Goal: Transaction & Acquisition: Subscribe to service/newsletter

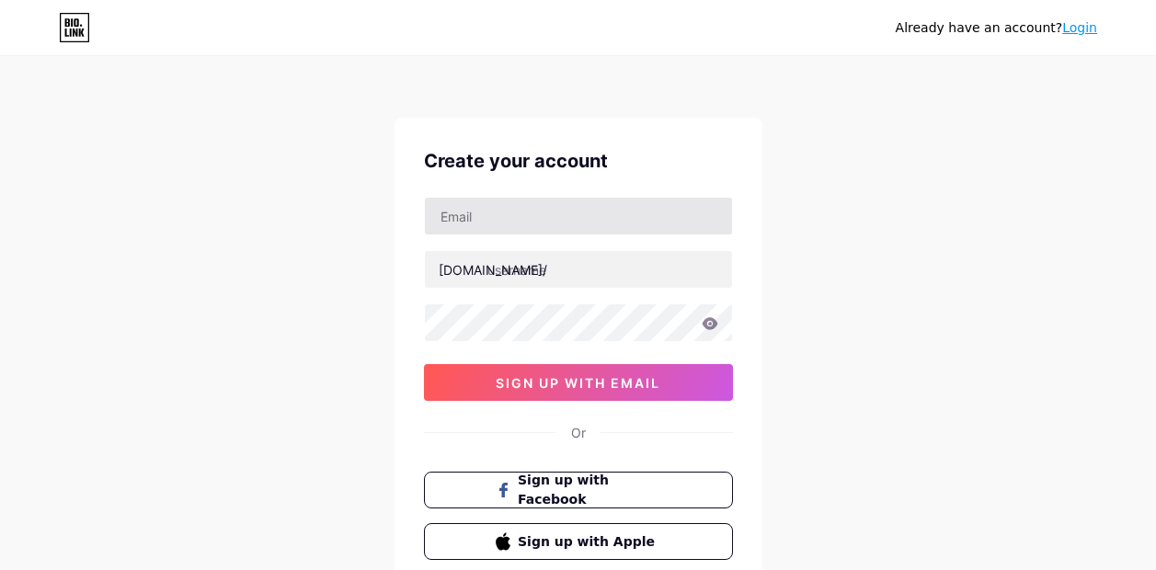
click at [545, 270] on div "Create your account [DOMAIN_NAME]/ sign up with email Or Sign up with Facebook …" at bounding box center [579, 354] width 368 height 472
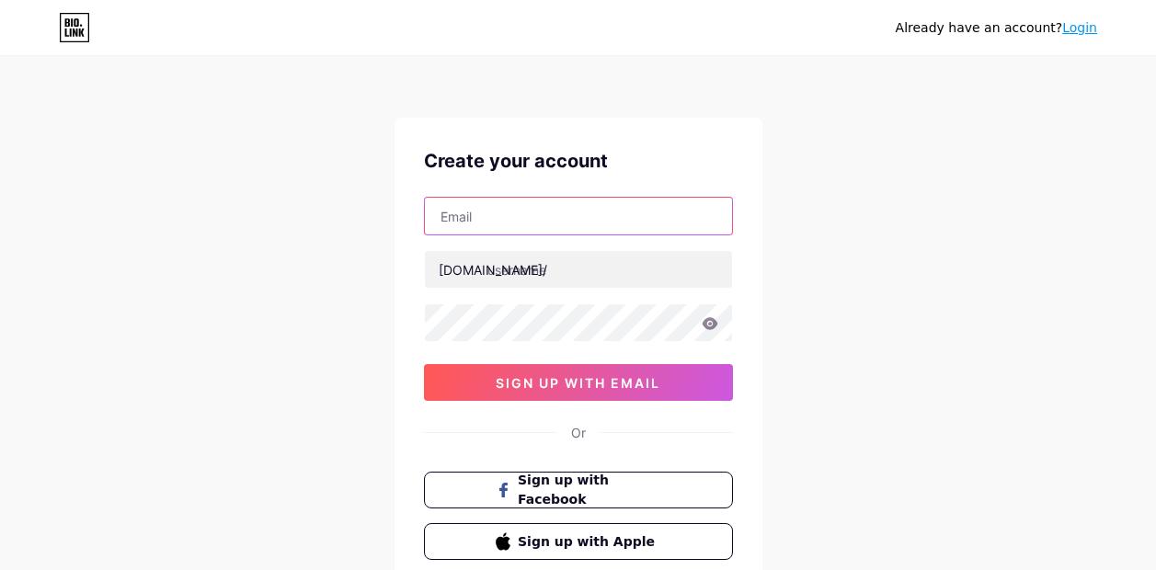
click at [511, 210] on input "text" at bounding box center [578, 216] width 307 height 37
click at [450, 222] on input "text" at bounding box center [578, 216] width 307 height 37
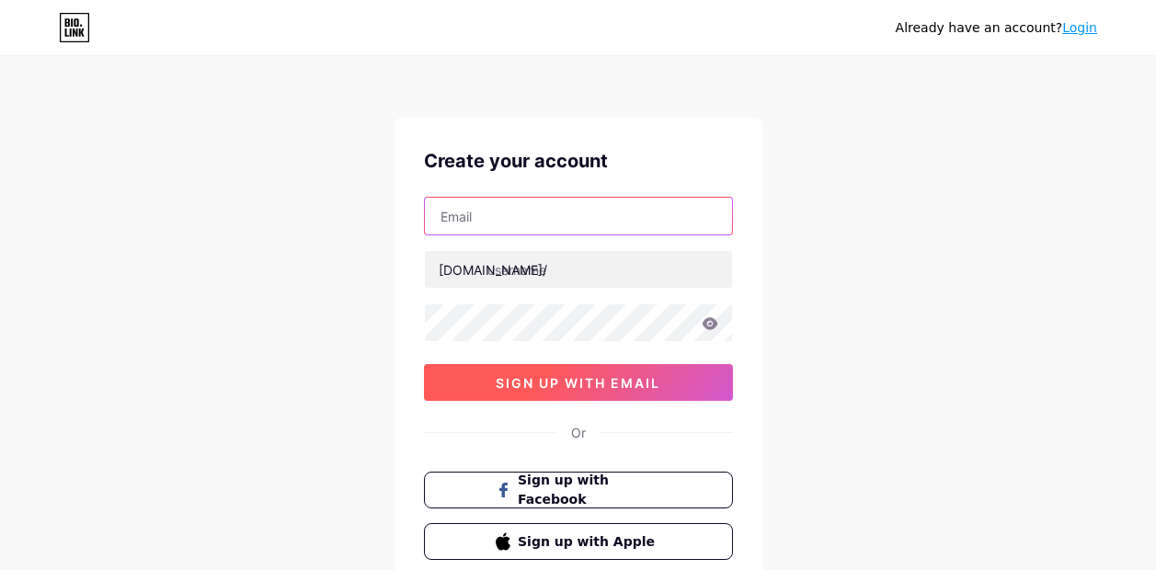
type input "[EMAIL_ADDRESS][DOMAIN_NAME]"
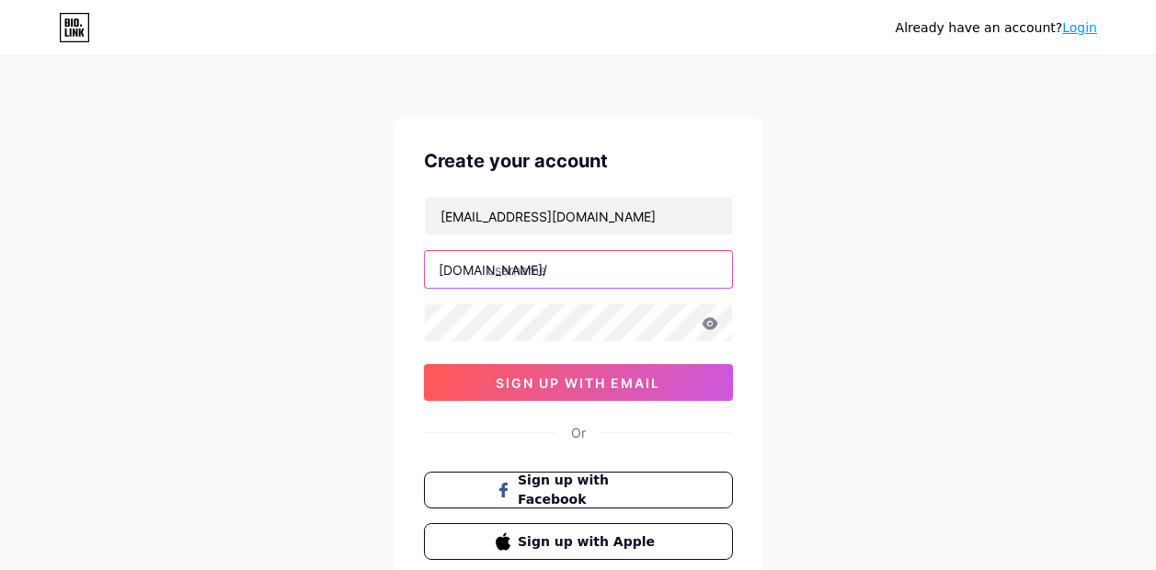
click at [550, 279] on input "text" at bounding box center [578, 269] width 307 height 37
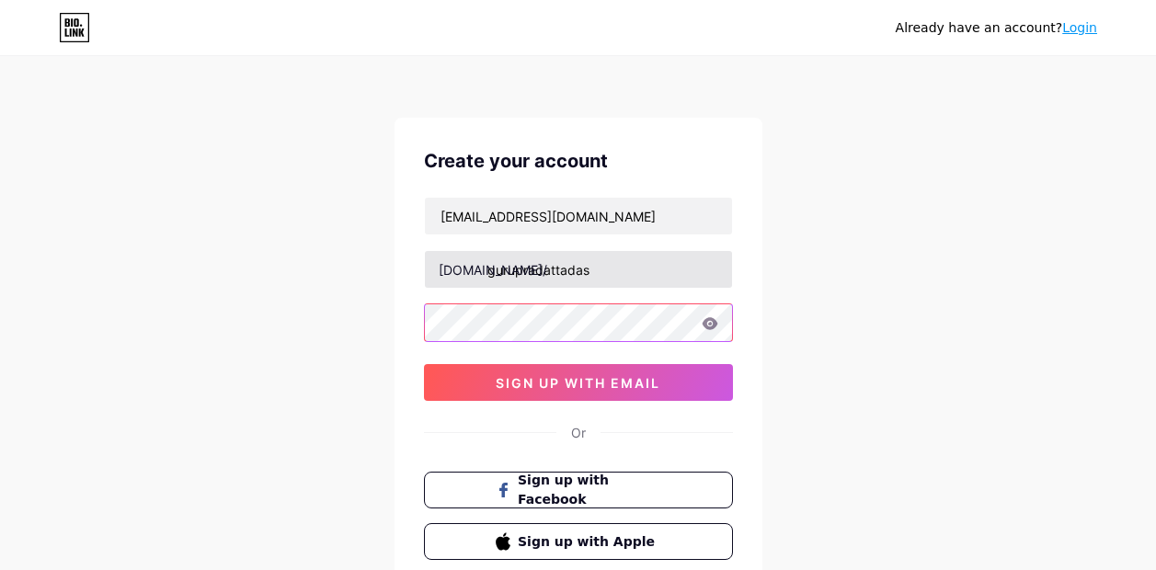
click at [476, 326] on div "zedexzemogaming@gmail.com bio.link/ gurupradattadas 0cAFcWeA75_df-248NAg3xGXXyT…" at bounding box center [578, 299] width 309 height 204
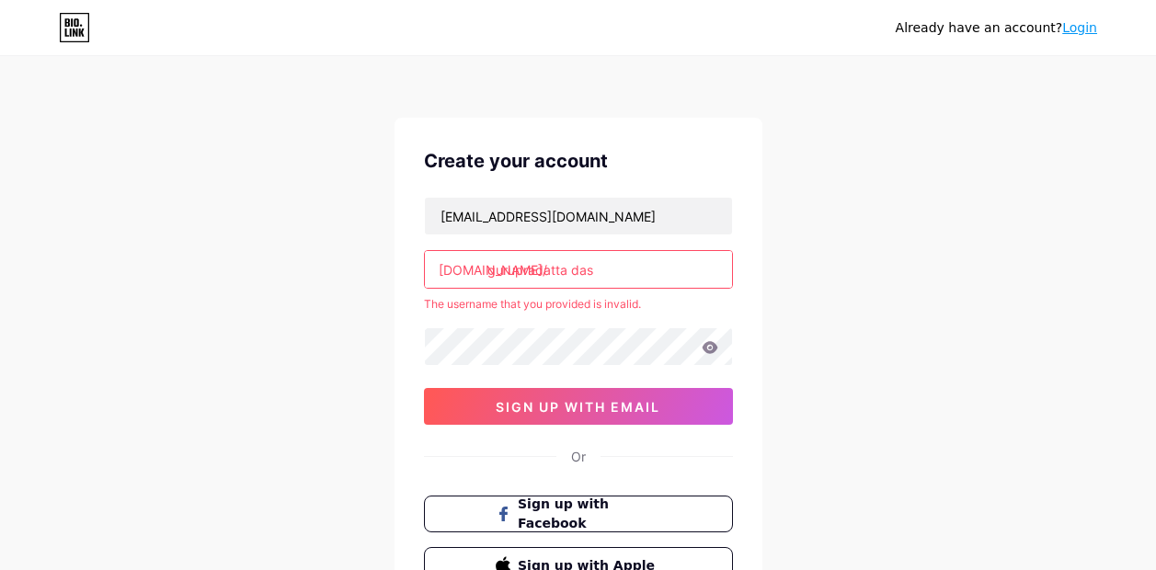
click at [637, 265] on input "gurupradatta das" at bounding box center [578, 269] width 307 height 37
type input "g"
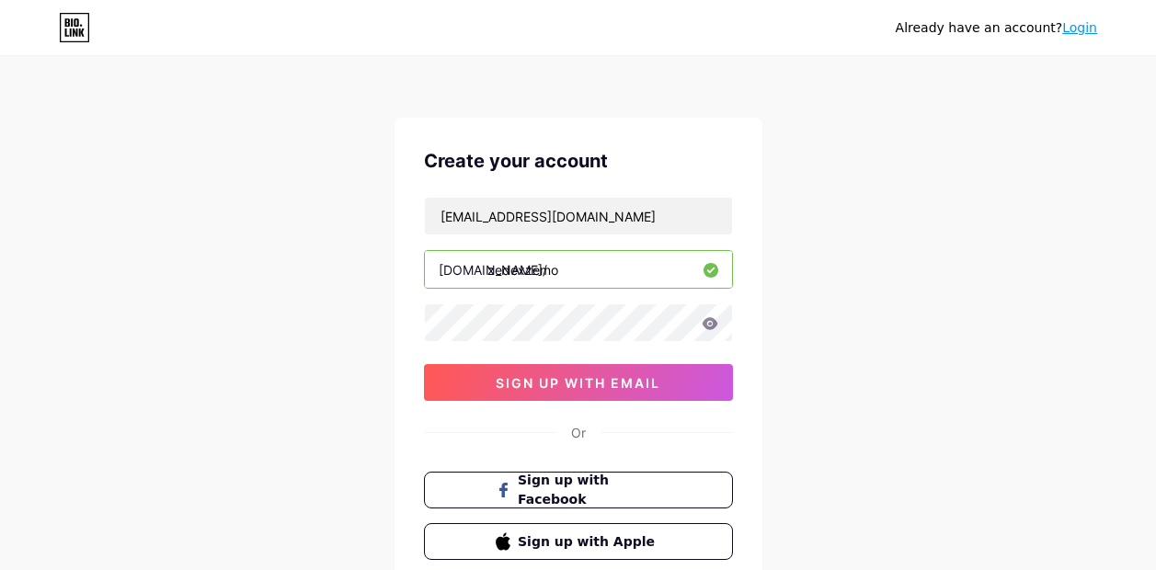
type input "zedexzemo"
click at [702, 317] on icon at bounding box center [710, 323] width 17 height 13
click at [701, 317] on icon at bounding box center [709, 325] width 18 height 18
click at [702, 317] on icon at bounding box center [710, 323] width 17 height 13
click at [701, 317] on icon at bounding box center [709, 325] width 18 height 18
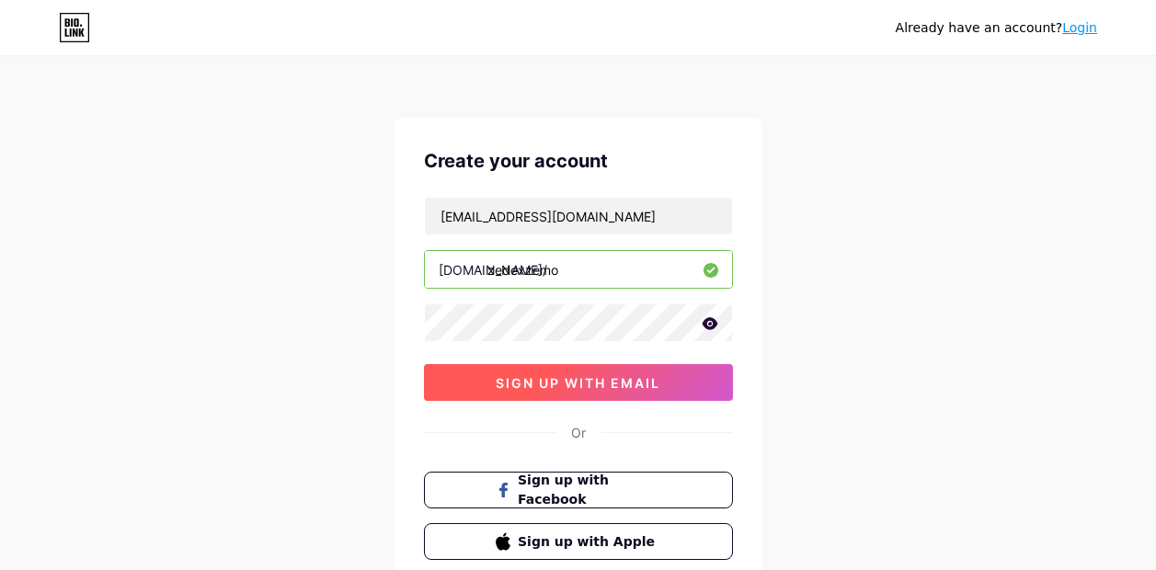
click at [590, 391] on button "sign up with email" at bounding box center [578, 382] width 309 height 37
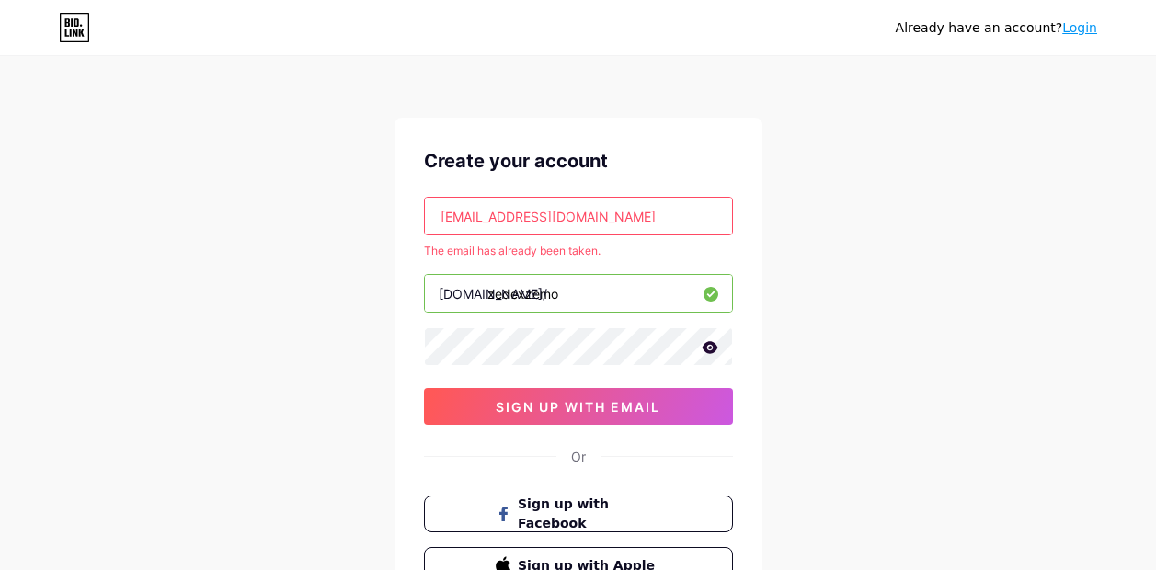
click at [540, 382] on div "zedexzemogaming@gmail.com The email has already been taken. bio.link/ zedexzemo…" at bounding box center [578, 311] width 309 height 228
click at [705, 353] on icon at bounding box center [710, 347] width 17 height 13
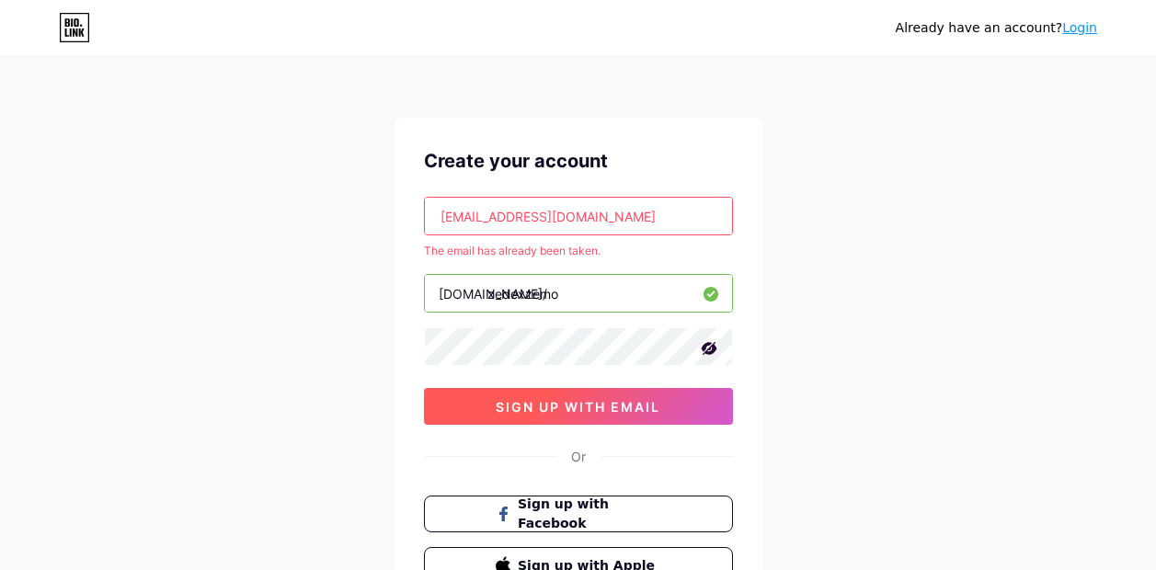
click at [642, 402] on span "sign up with email" at bounding box center [578, 407] width 165 height 16
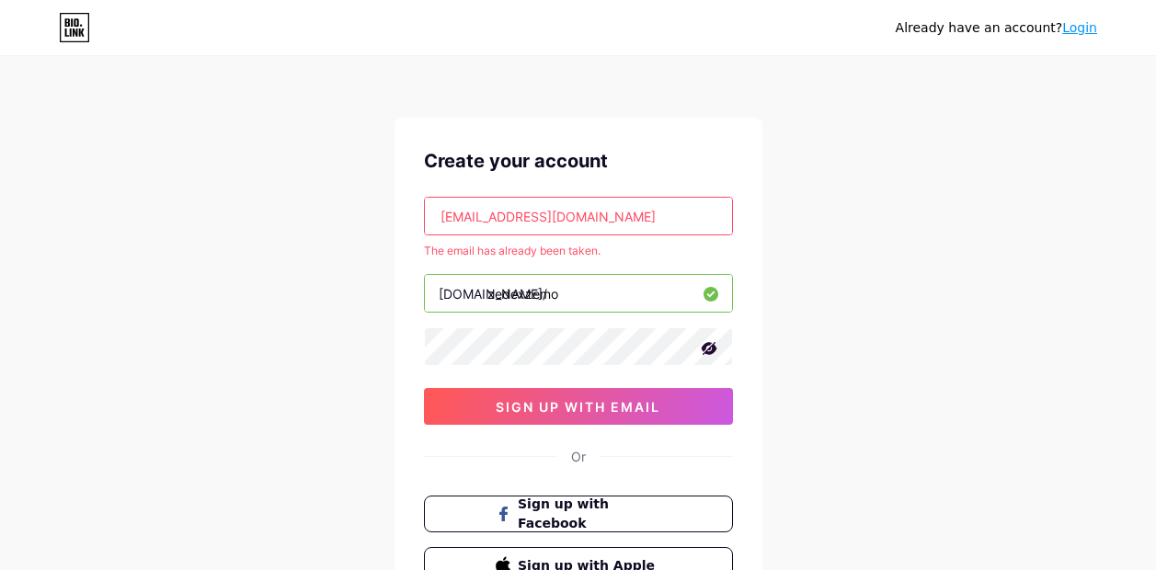
click at [625, 222] on input "zedexzemogaming@gmail.com" at bounding box center [578, 216] width 307 height 37
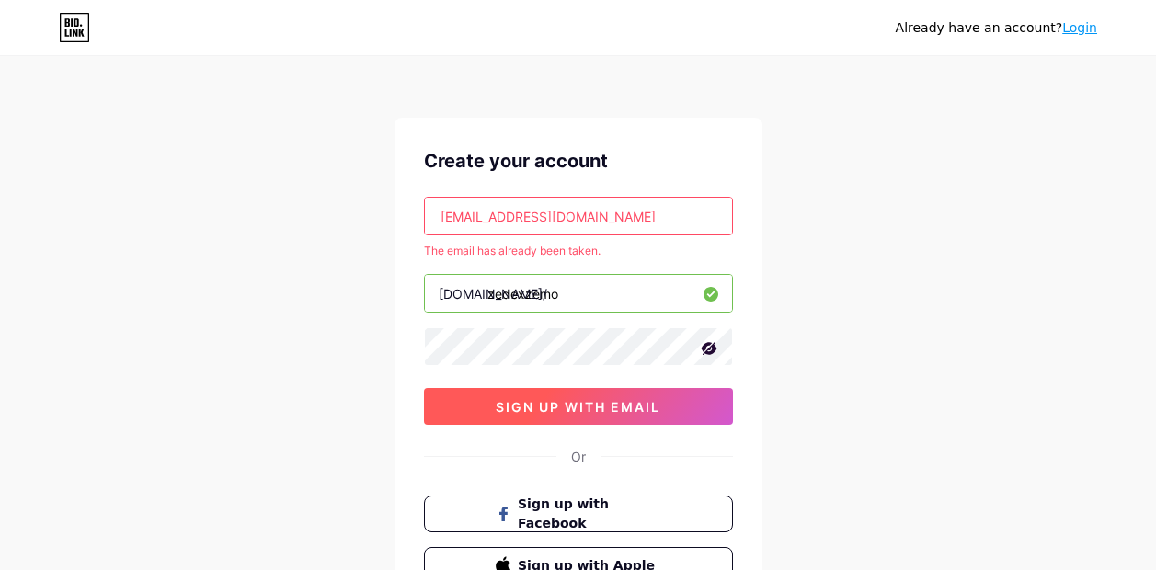
drag, startPoint x: 651, startPoint y: 368, endPoint x: 644, endPoint y: 403, distance: 35.7
click at [644, 403] on div "zedexzemogaming@gmail.com The email has already been taken. bio.link/ zedexzemo…" at bounding box center [578, 311] width 309 height 228
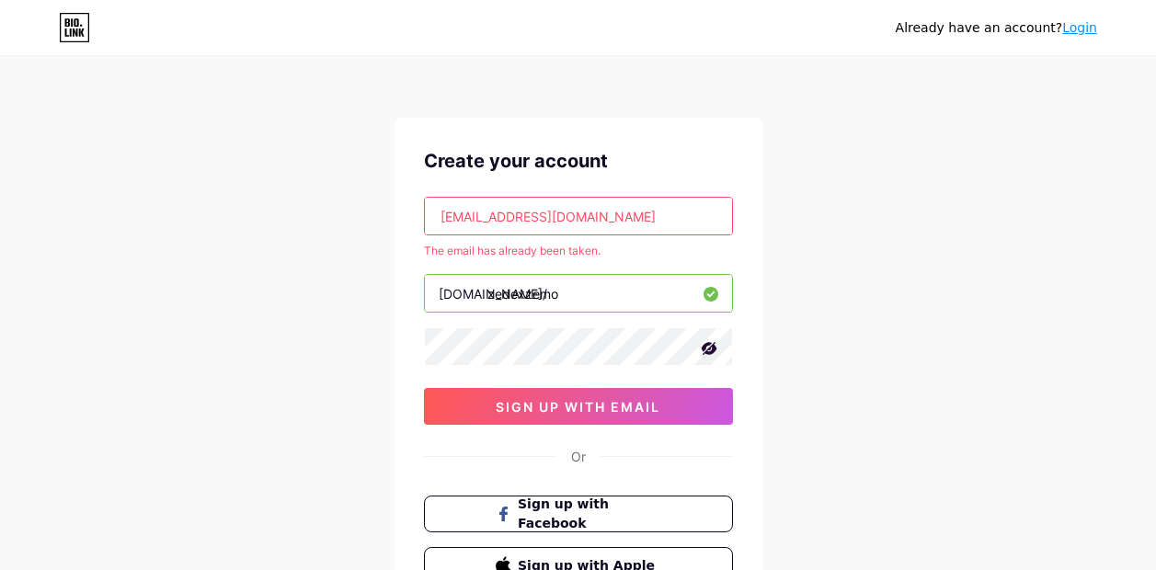
drag, startPoint x: 644, startPoint y: 403, endPoint x: 632, endPoint y: 374, distance: 30.9
click at [632, 383] on div "zedexzemogaming@gmail.com The email has already been taken. bio.link/ zedexzemo…" at bounding box center [578, 311] width 309 height 228
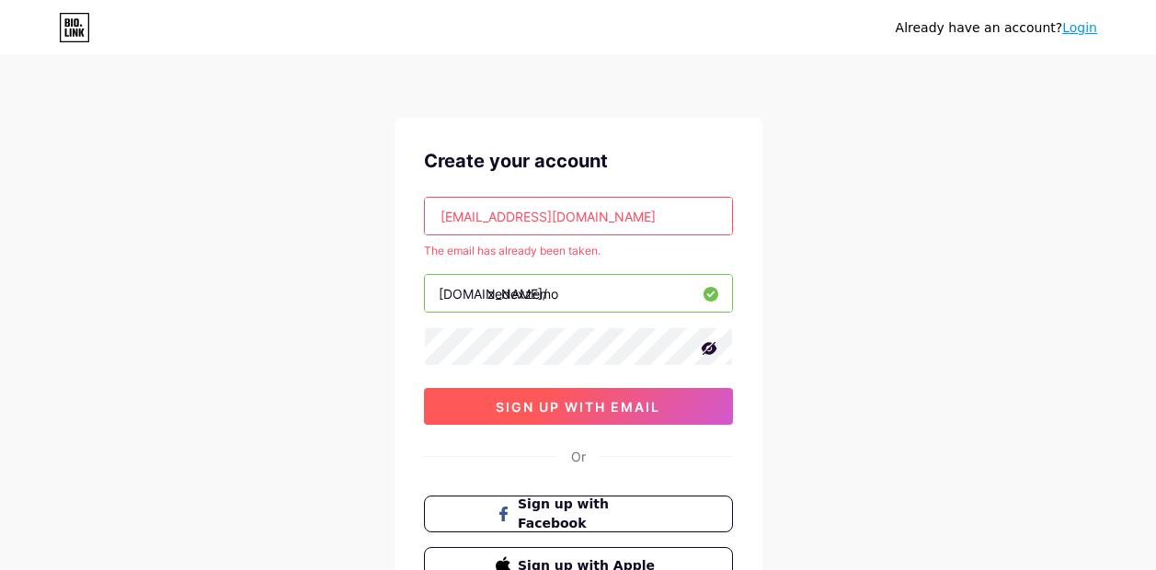
click at [638, 397] on button "sign up with email" at bounding box center [578, 406] width 309 height 37
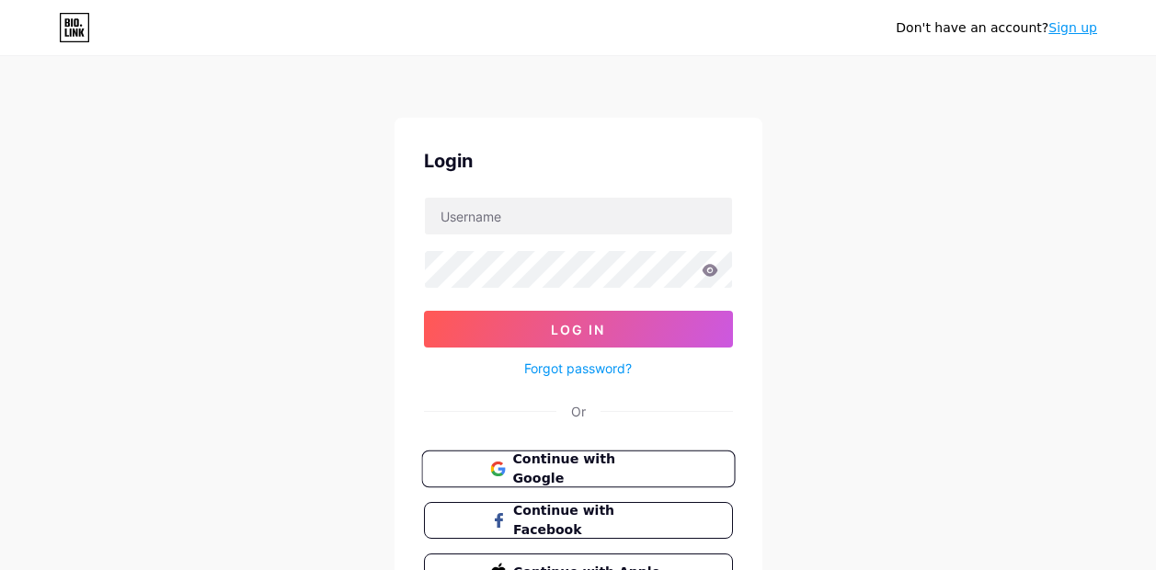
click at [523, 465] on span "Continue with Google" at bounding box center [589, 470] width 154 height 40
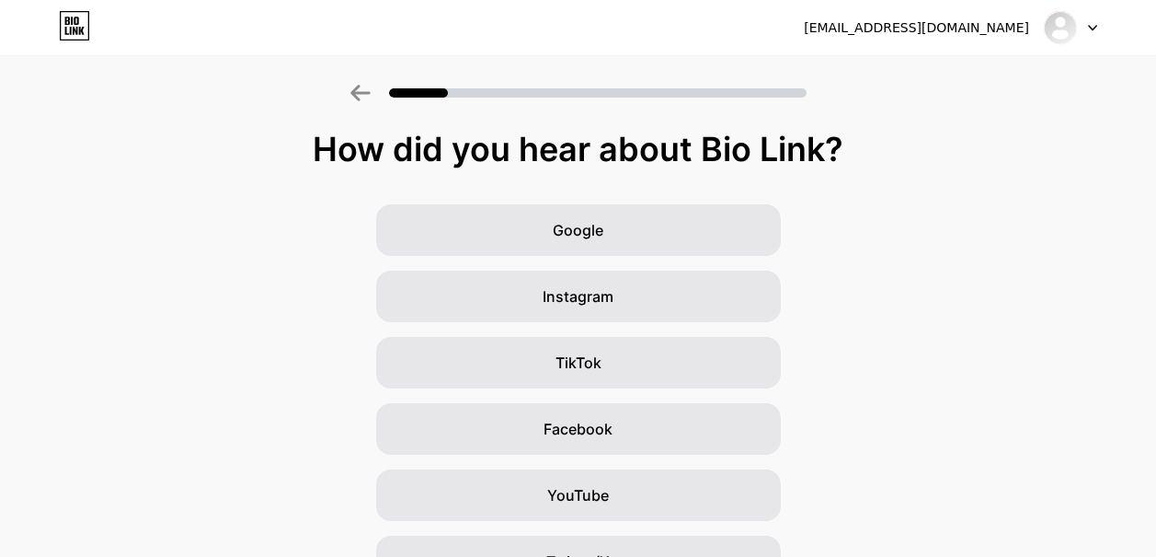
scroll to position [236, 0]
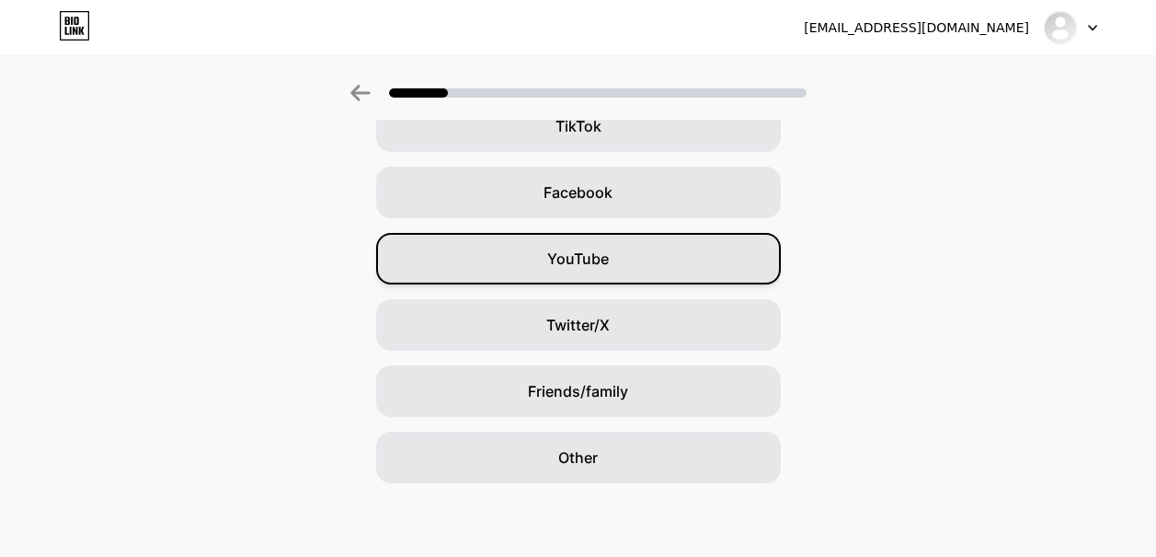
click at [552, 253] on div "YouTube" at bounding box center [578, 259] width 405 height 52
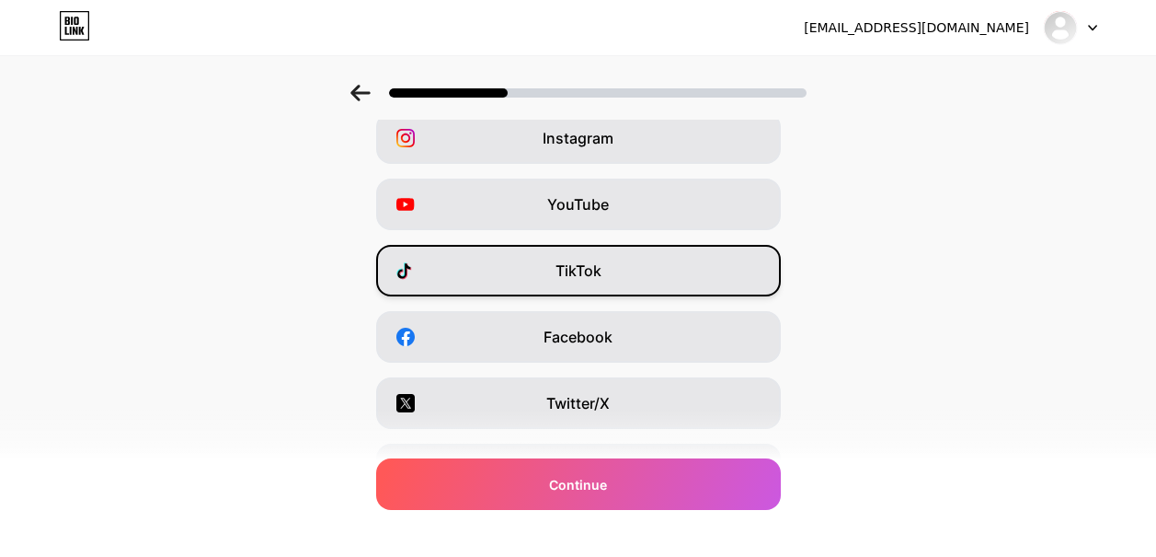
scroll to position [328, 0]
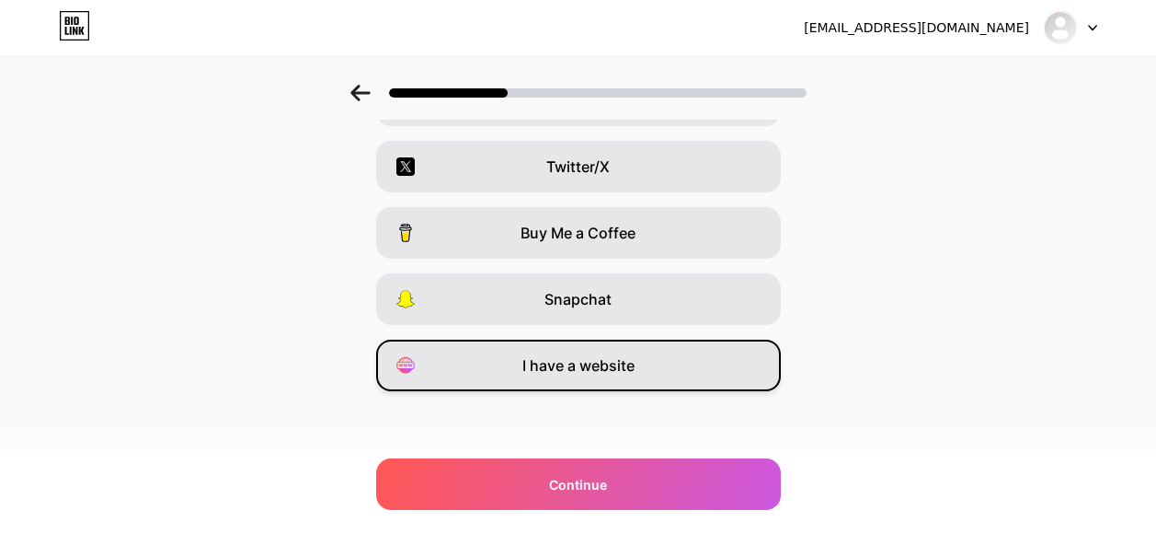
click at [571, 362] on span "I have a website" at bounding box center [579, 365] width 112 height 22
click at [605, 371] on span "I have a website" at bounding box center [579, 365] width 112 height 22
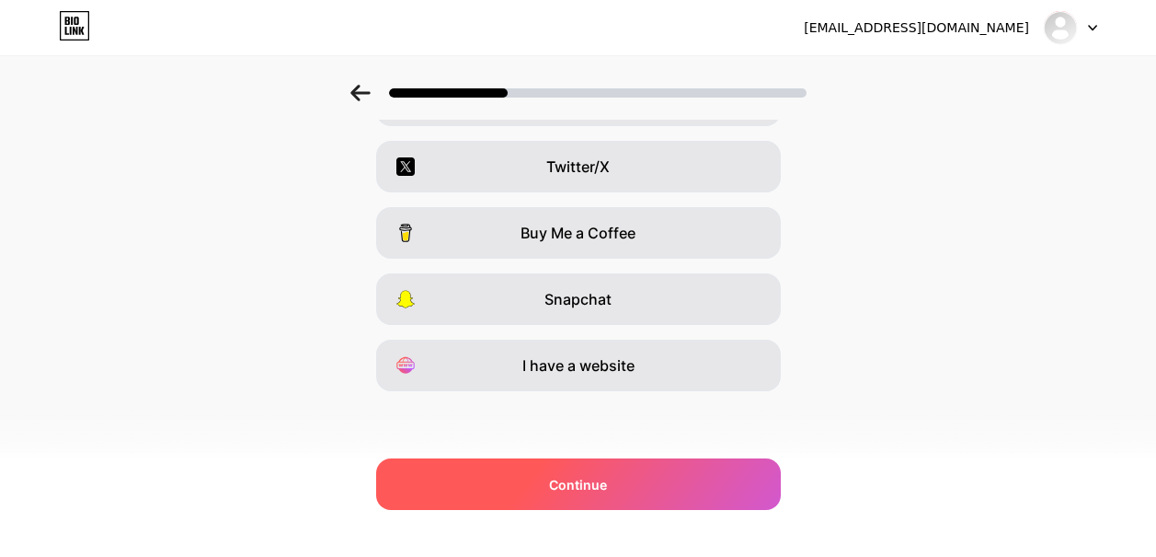
click at [566, 483] on span "Continue" at bounding box center [578, 484] width 58 height 19
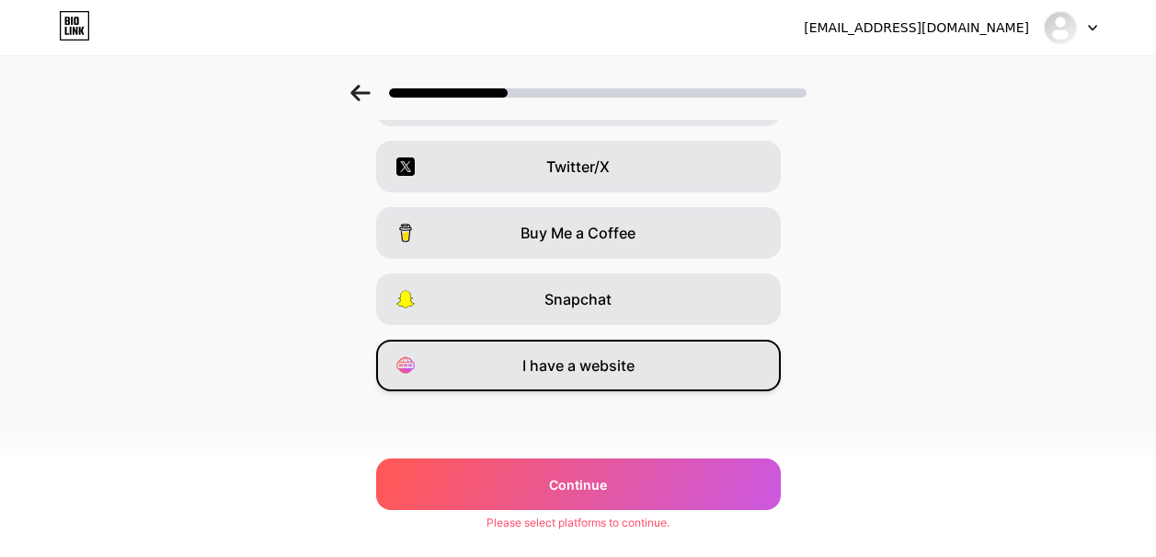
drag, startPoint x: 613, startPoint y: 356, endPoint x: 620, endPoint y: 346, distance: 12.5
click at [620, 346] on div "I have a website" at bounding box center [578, 365] width 405 height 52
click at [874, 349] on div "Instagram YouTube TikTok Facebook Twitter/X Buy Me a Coffee Snapchat I have a w…" at bounding box center [578, 133] width 1138 height 515
click at [551, 514] on div "zedexzemogaming@gmail.com Logout Link Copied Which platforms are you on? Instag…" at bounding box center [578, 114] width 1156 height 885
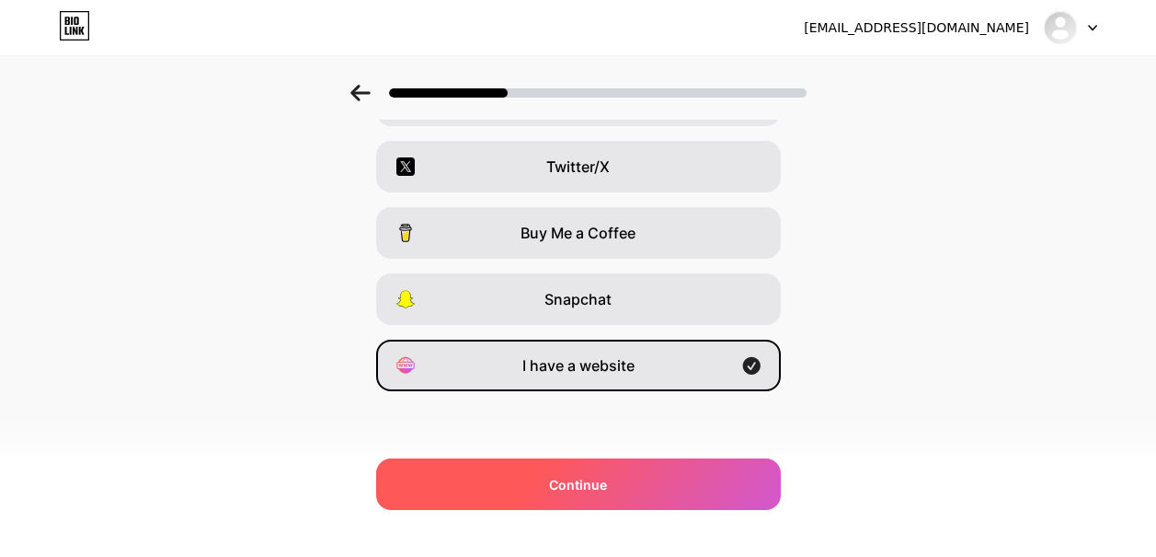
click at [592, 490] on span "Continue" at bounding box center [578, 484] width 58 height 19
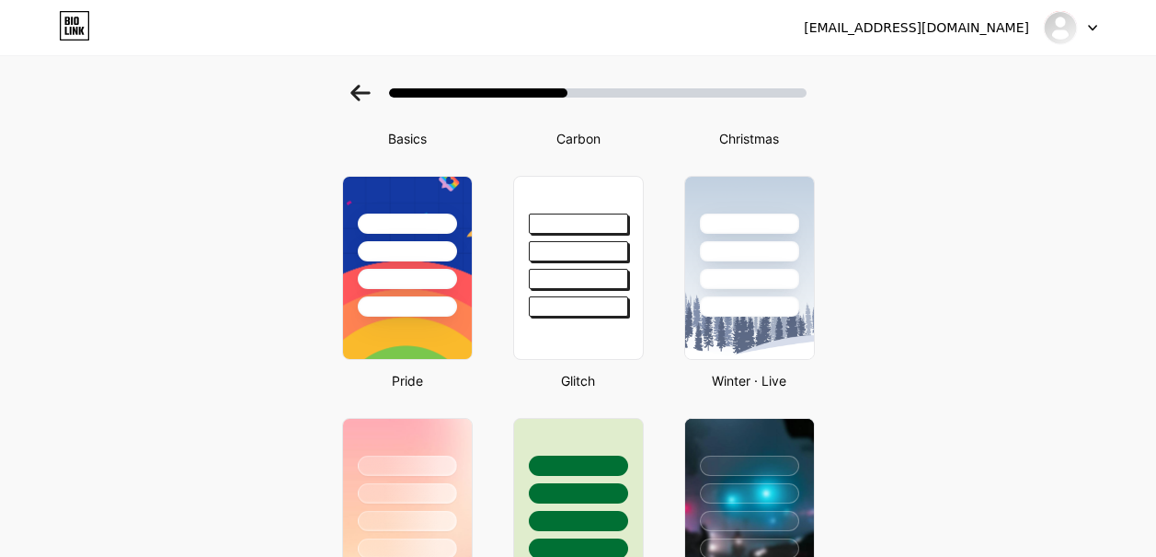
scroll to position [184, 0]
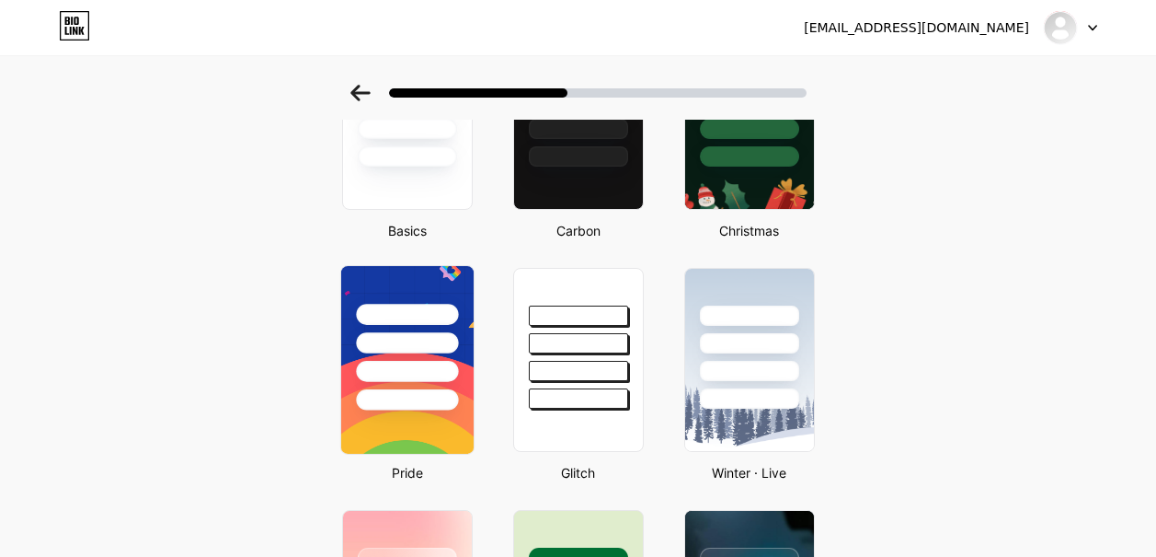
click at [400, 359] on div at bounding box center [406, 338] width 132 height 144
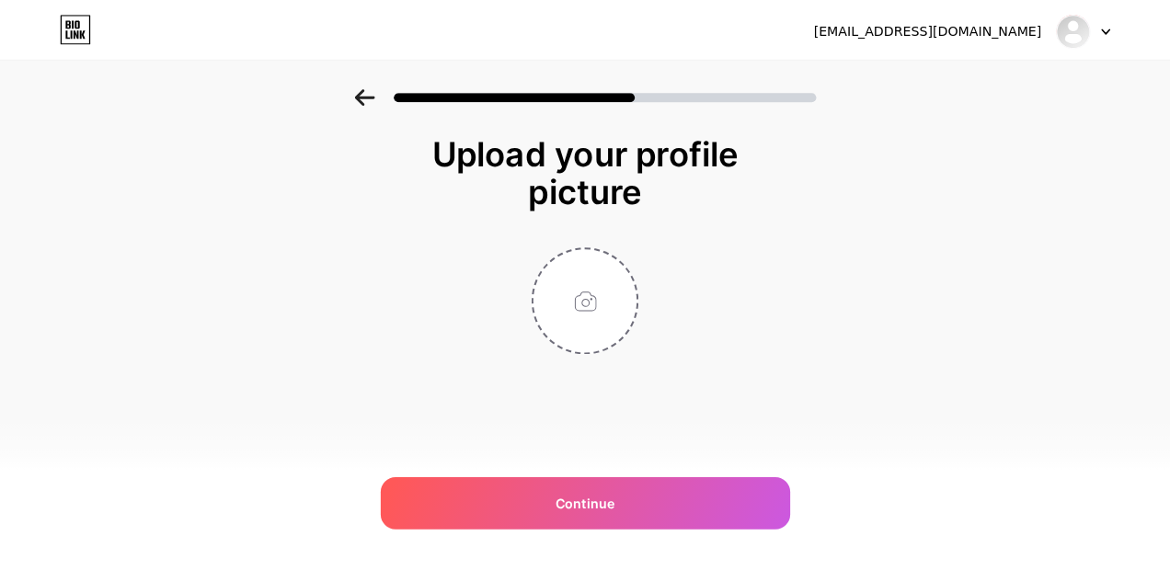
scroll to position [0, 0]
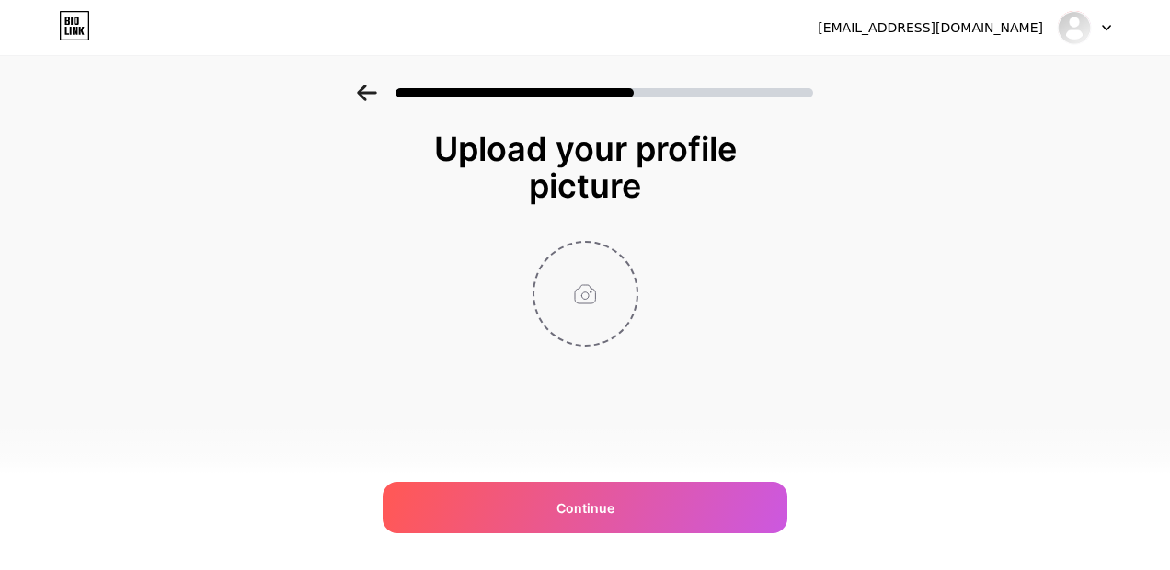
click at [559, 254] on input "file" at bounding box center [585, 294] width 102 height 102
